Goal: Check status: Check status

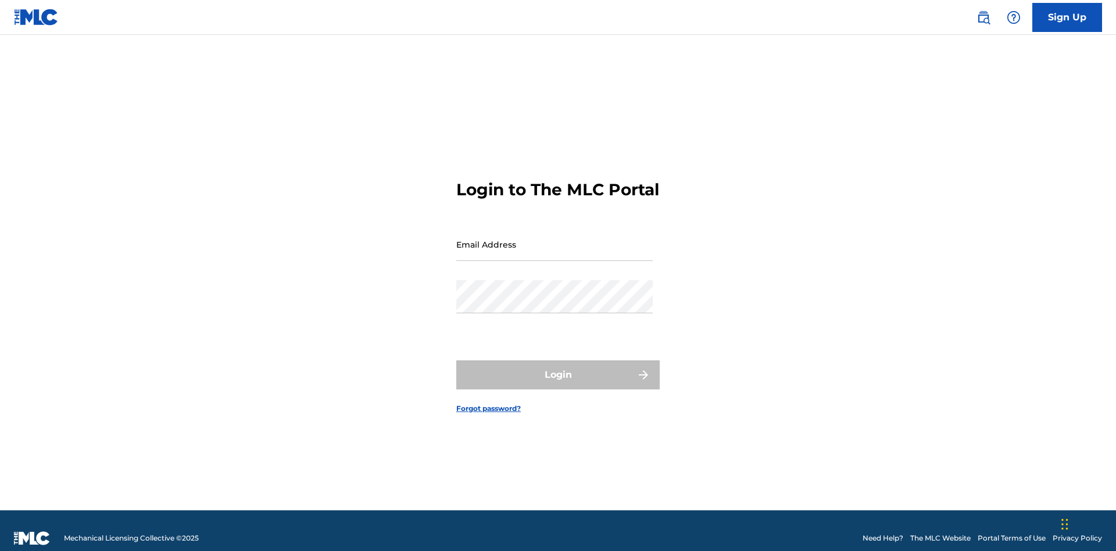
scroll to position [15, 0]
click at [554, 239] on input "Email Address" at bounding box center [554, 244] width 196 height 33
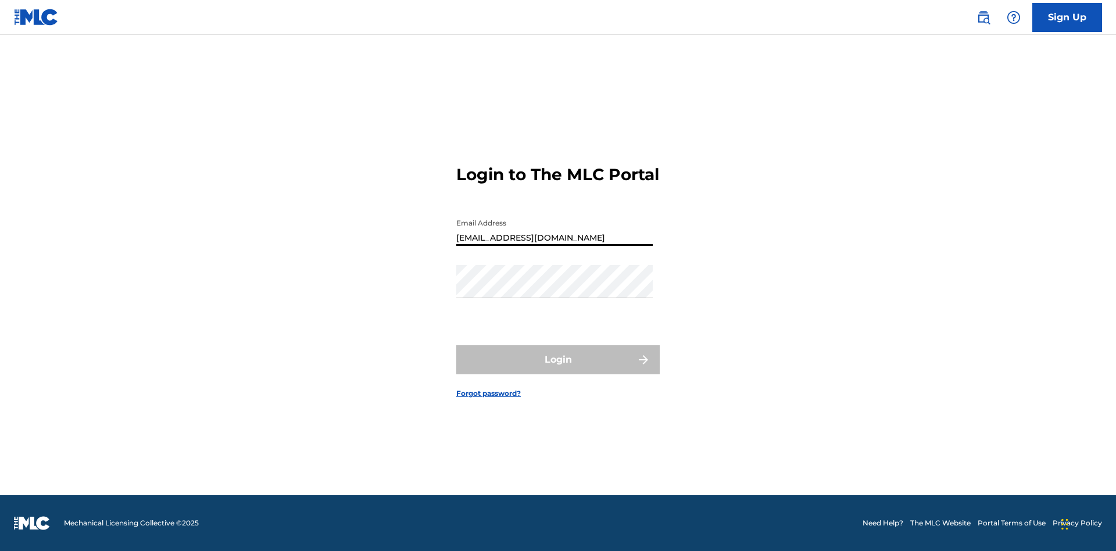
type input "[EMAIL_ADDRESS][DOMAIN_NAME]"
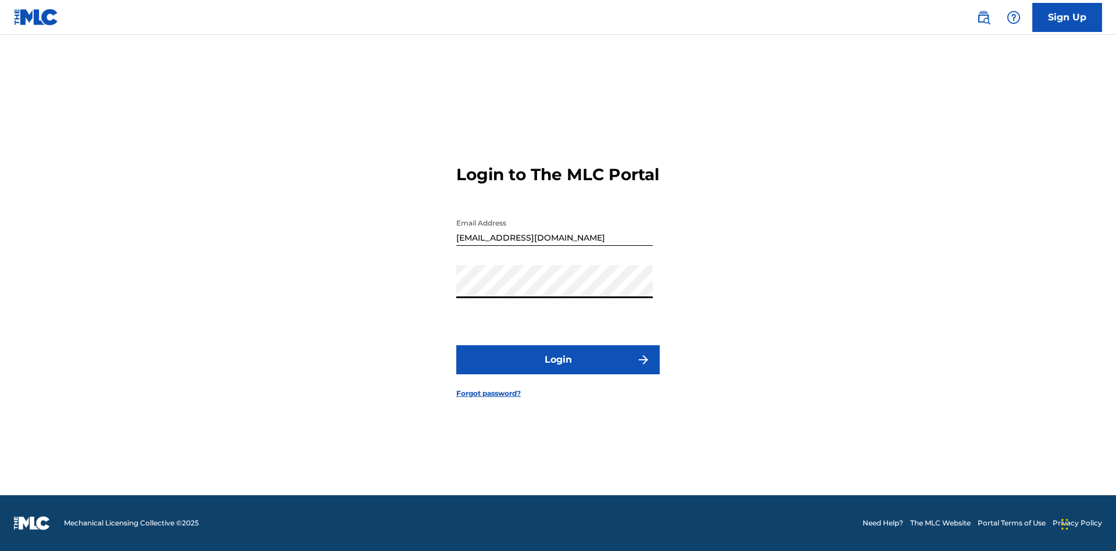
click at [558, 370] on button "Login" at bounding box center [557, 359] width 203 height 29
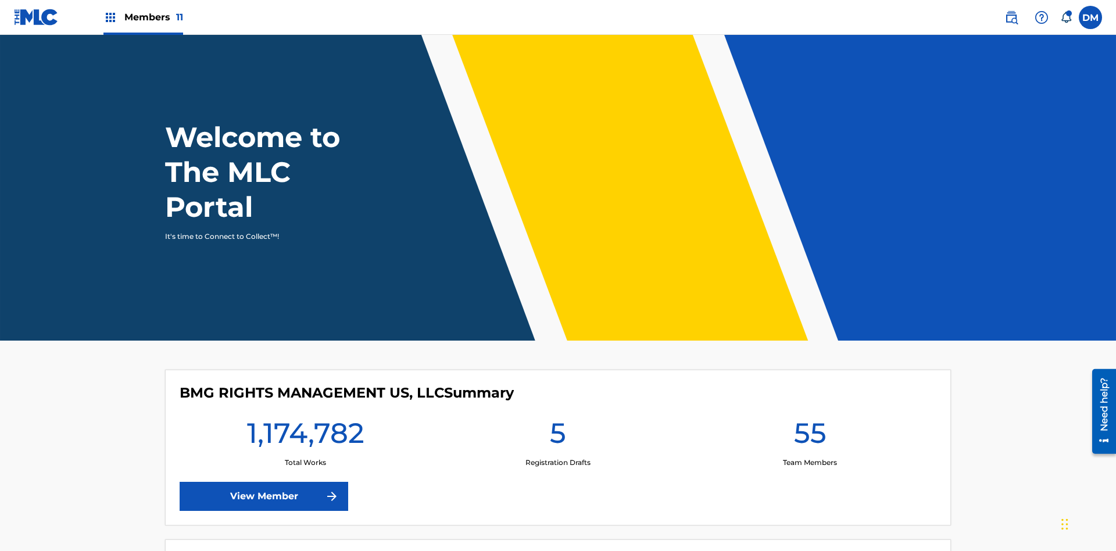
click at [143, 17] on span "Members 11" at bounding box center [153, 16] width 59 height 13
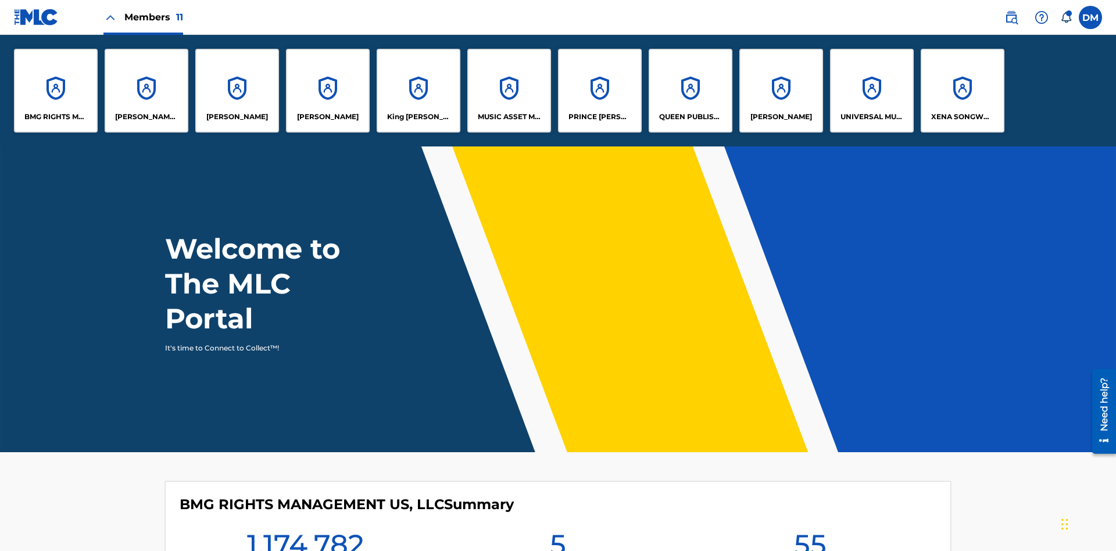
click at [871, 117] on p "UNIVERSAL MUSIC PUB GROUP" at bounding box center [871, 117] width 63 height 10
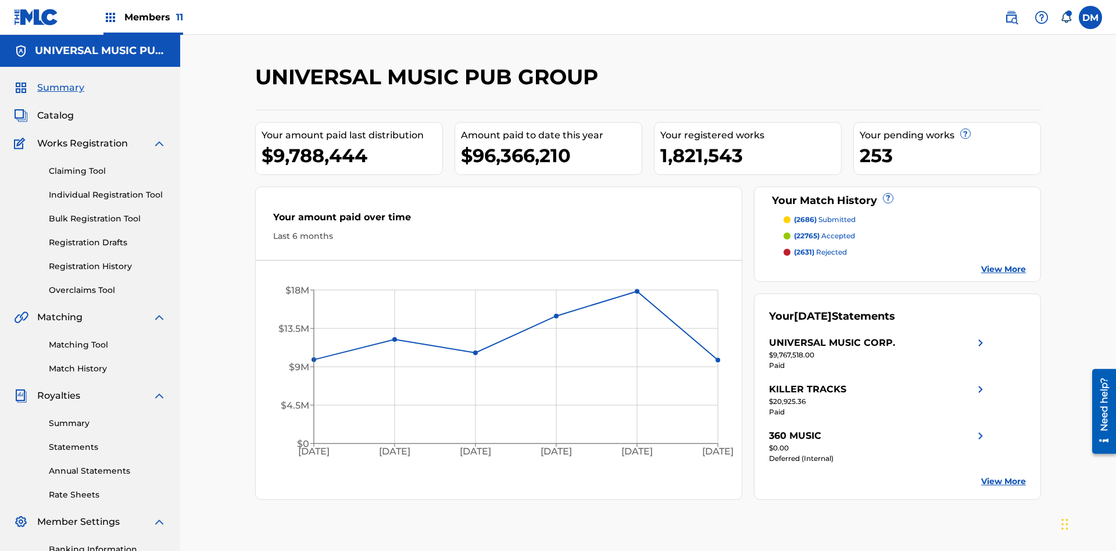
click at [107, 417] on link "Summary" at bounding box center [107, 423] width 117 height 12
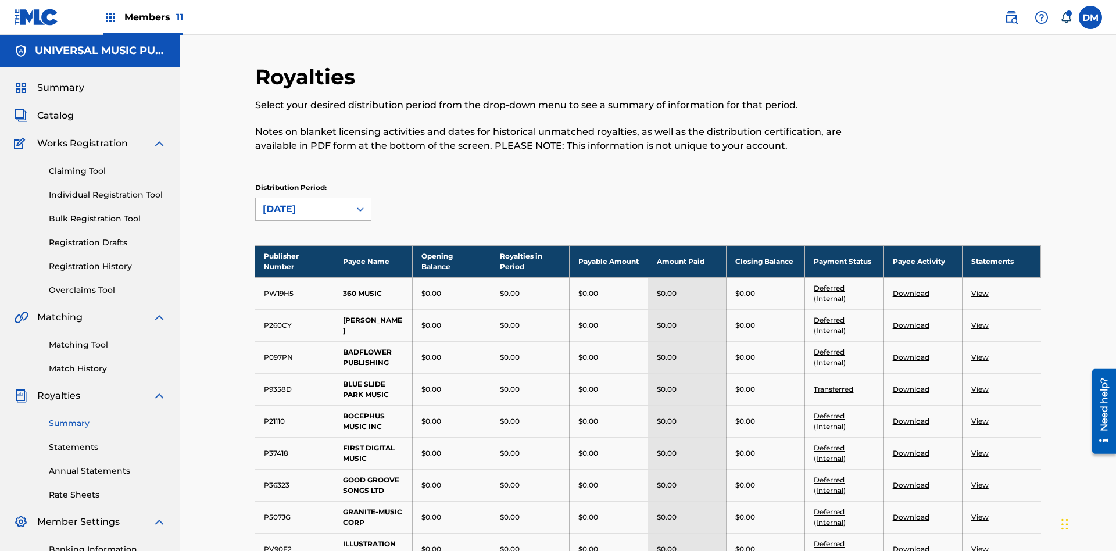
click at [303, 202] on div "[DATE]" at bounding box center [303, 209] width 80 height 14
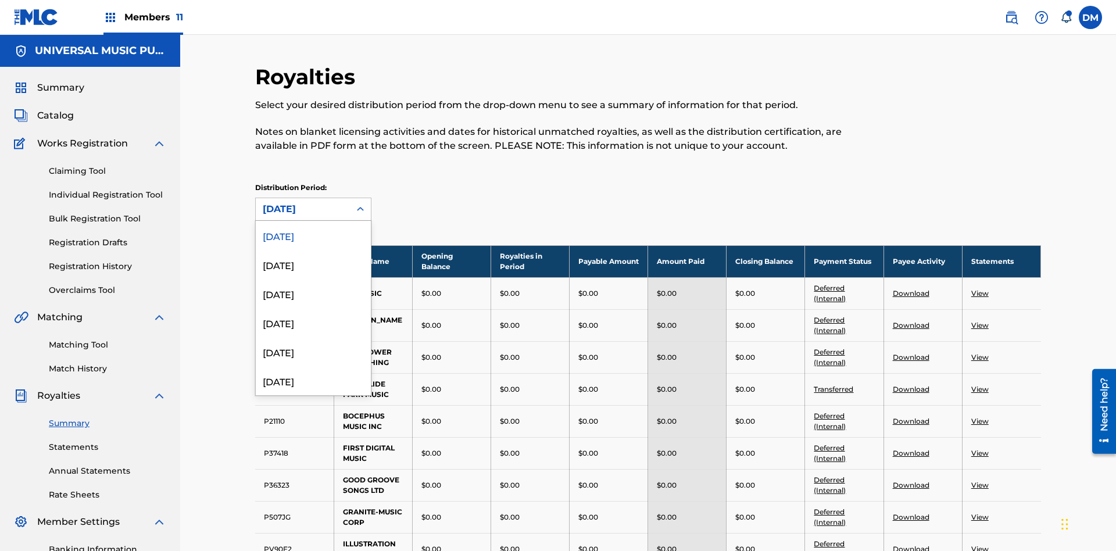
click at [303, 202] on div "[DATE]" at bounding box center [303, 209] width 80 height 14
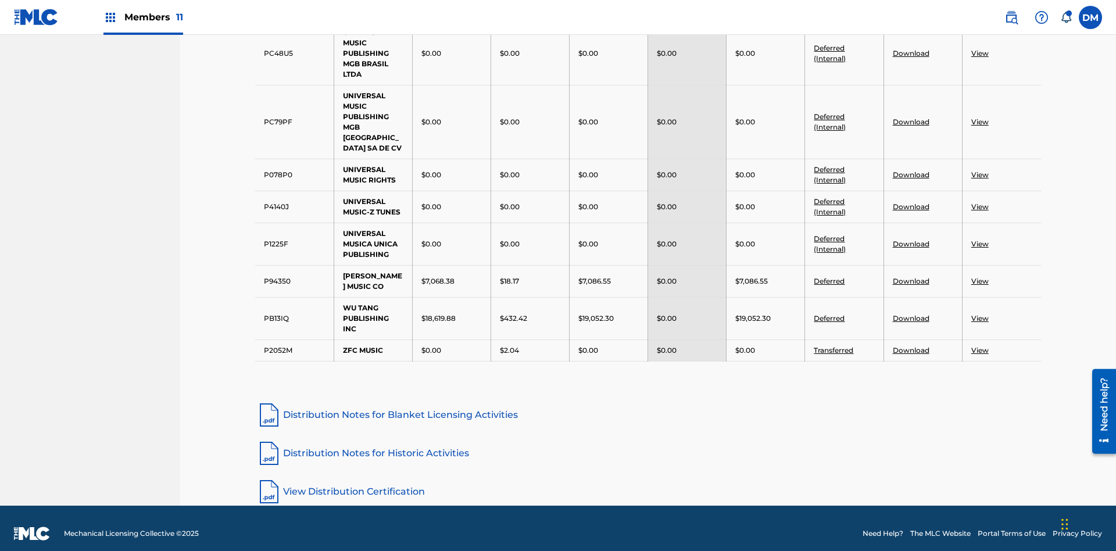
click at [648, 481] on link "View Distribution Certification" at bounding box center [648, 492] width 786 height 28
click at [313, 170] on div "[DATE]" at bounding box center [313, 155] width 115 height 29
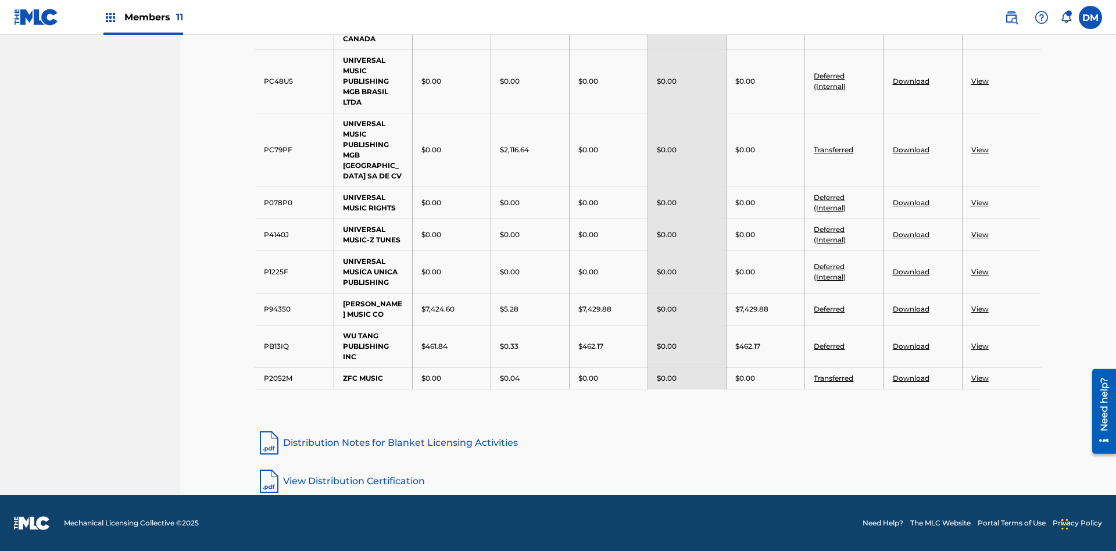
click at [648, 481] on link "View Distribution Certification" at bounding box center [648, 481] width 786 height 28
